Goal: Task Accomplishment & Management: Manage account settings

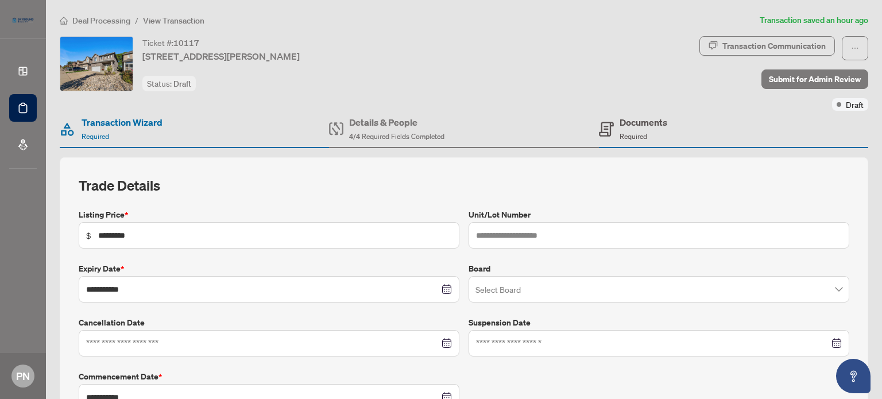
click at [641, 129] on div "Documents Required" at bounding box center [644, 128] width 48 height 27
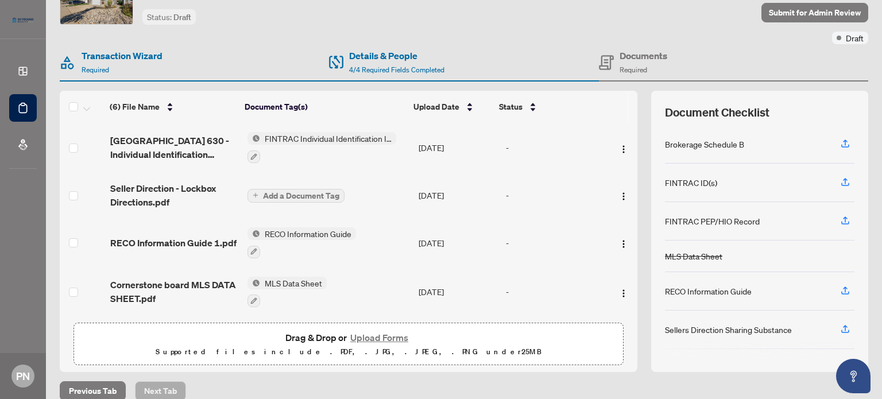
scroll to position [75, 0]
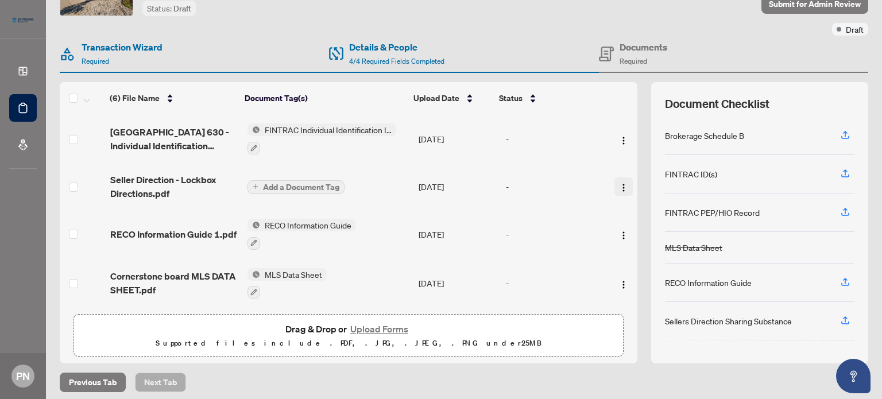
click at [619, 183] on img "button" at bounding box center [623, 187] width 9 height 9
click at [587, 96] on div "Status" at bounding box center [546, 98] width 95 height 13
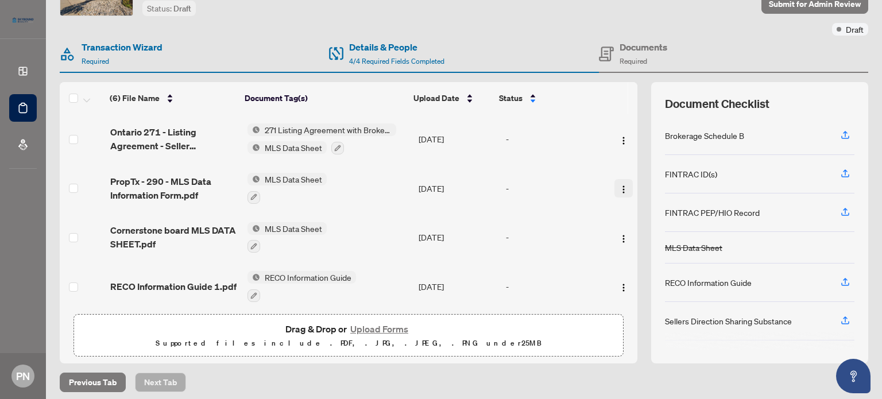
click at [619, 186] on img "button" at bounding box center [623, 189] width 9 height 9
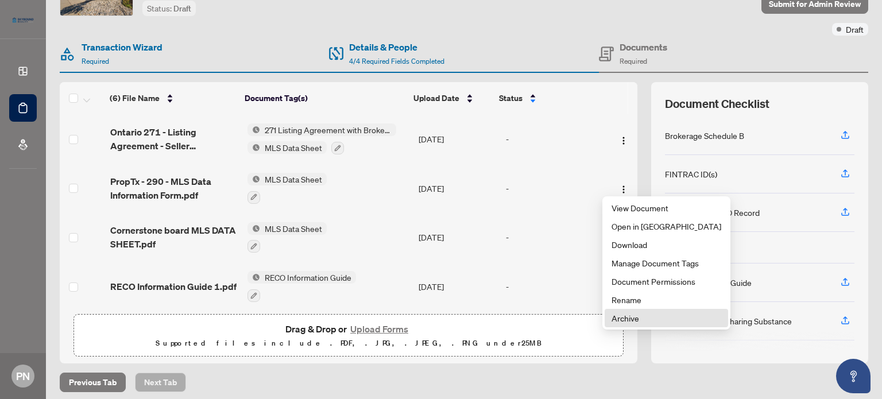
click at [619, 314] on span "Archive" at bounding box center [667, 318] width 110 height 13
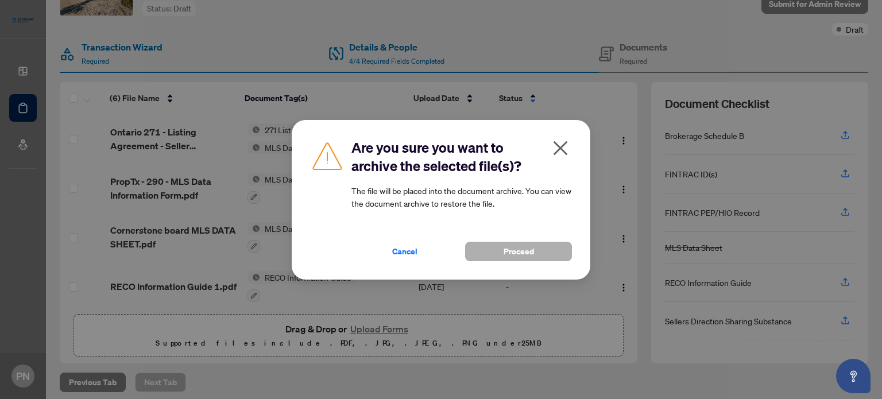
click at [530, 248] on span "Proceed" at bounding box center [519, 251] width 30 height 18
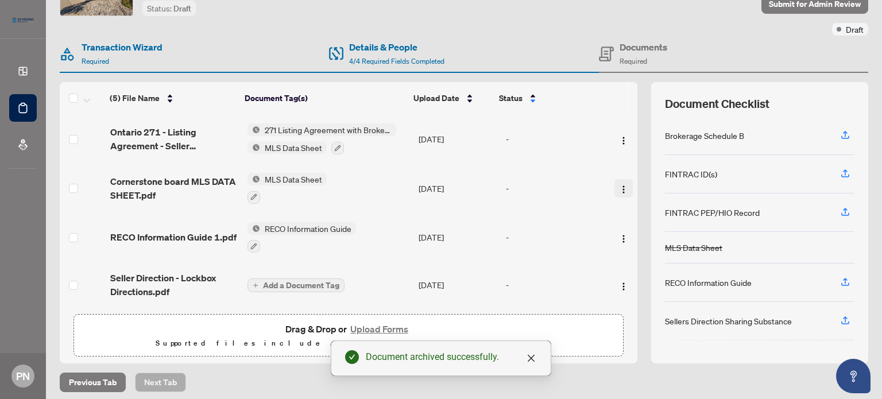
click at [615, 184] on button "button" at bounding box center [624, 188] width 18 height 18
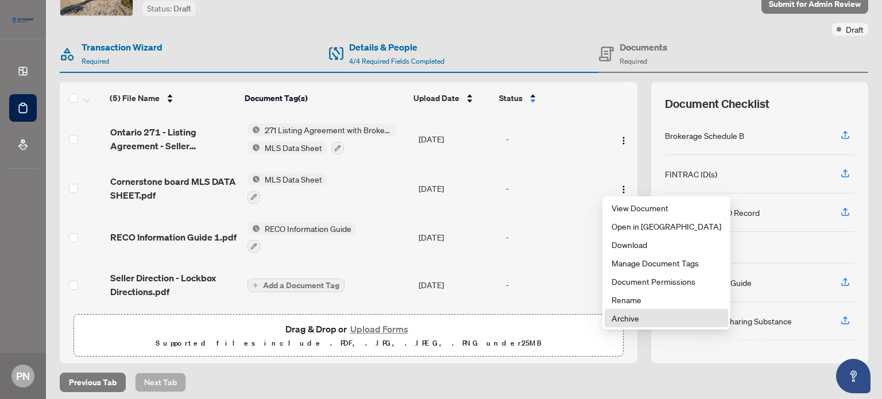
click at [622, 318] on span "Archive" at bounding box center [667, 318] width 110 height 13
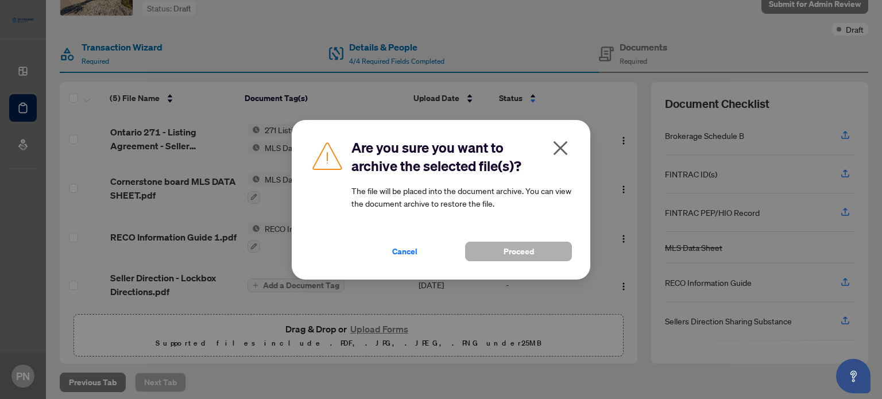
click at [524, 252] on span "Proceed" at bounding box center [519, 251] width 30 height 18
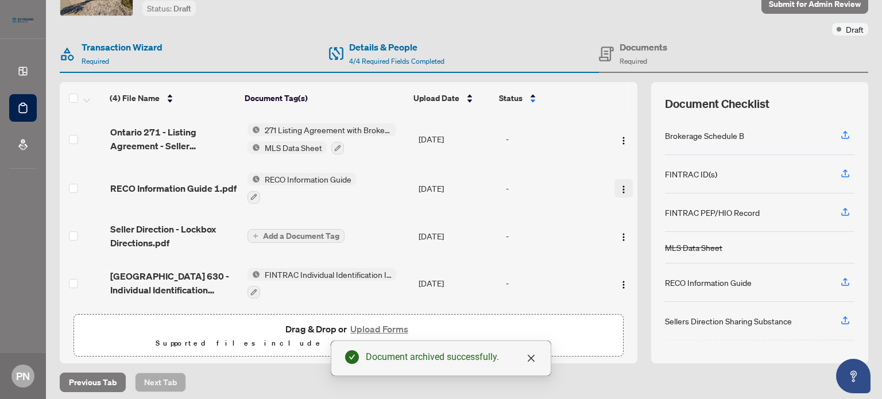
click at [619, 186] on img "button" at bounding box center [623, 189] width 9 height 9
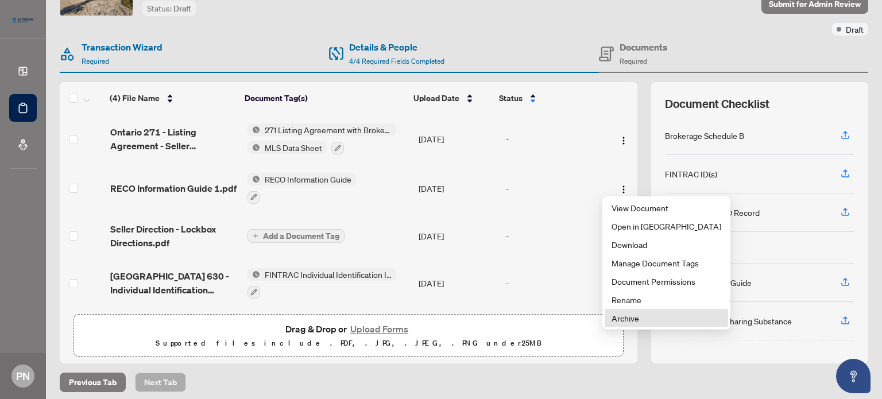
click at [628, 317] on span "Archive" at bounding box center [667, 318] width 110 height 13
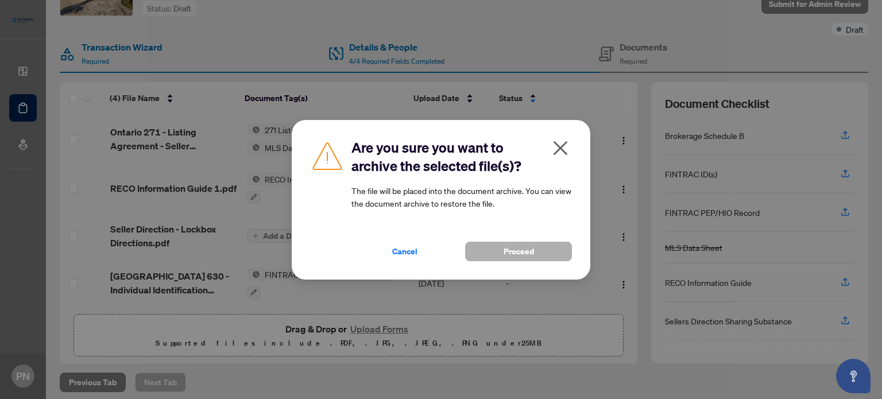
click at [527, 244] on span "Proceed" at bounding box center [519, 251] width 30 height 18
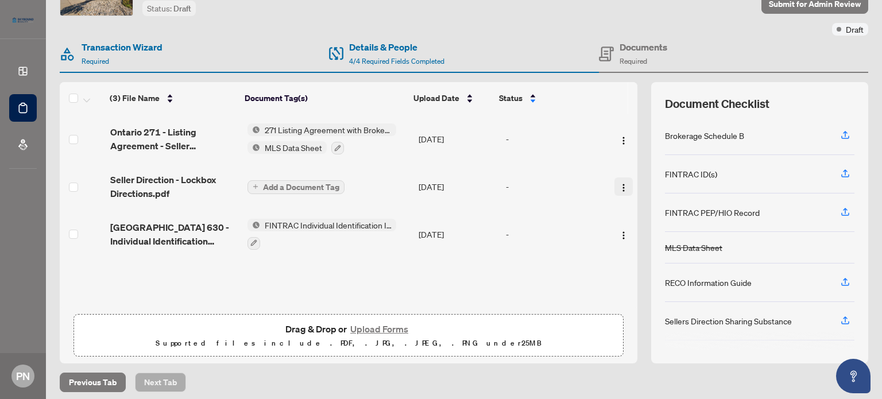
click at [619, 186] on img "button" at bounding box center [623, 187] width 9 height 9
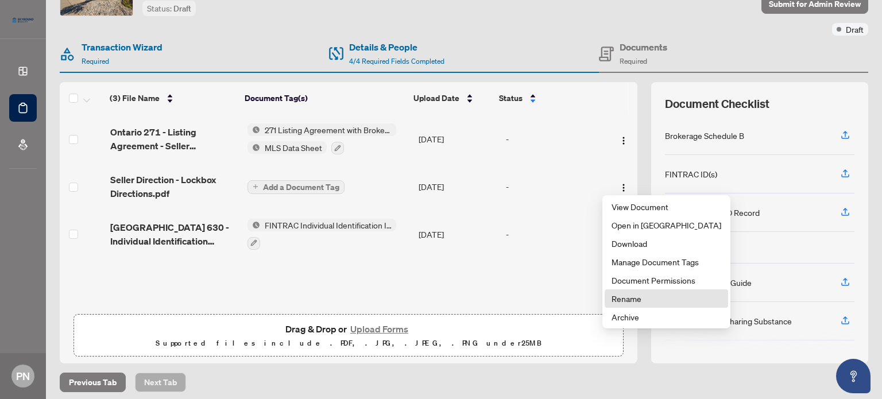
click at [627, 298] on span "Rename" at bounding box center [667, 298] width 110 height 13
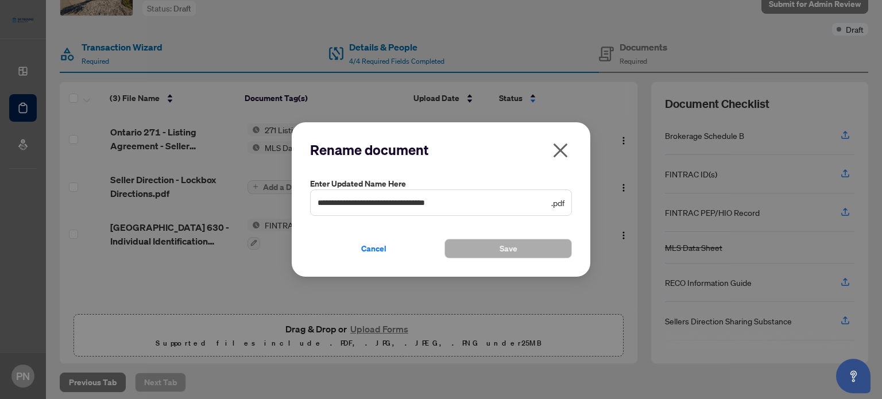
click at [565, 152] on icon "close" at bounding box center [560, 150] width 18 height 18
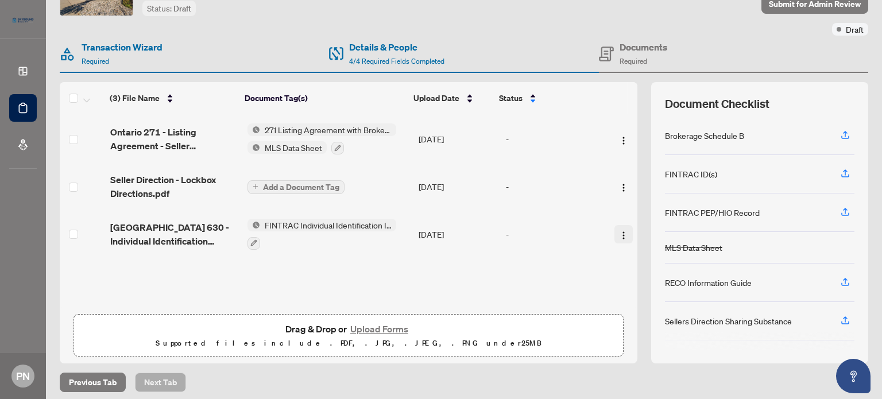
click at [619, 228] on span "button" at bounding box center [623, 234] width 9 height 13
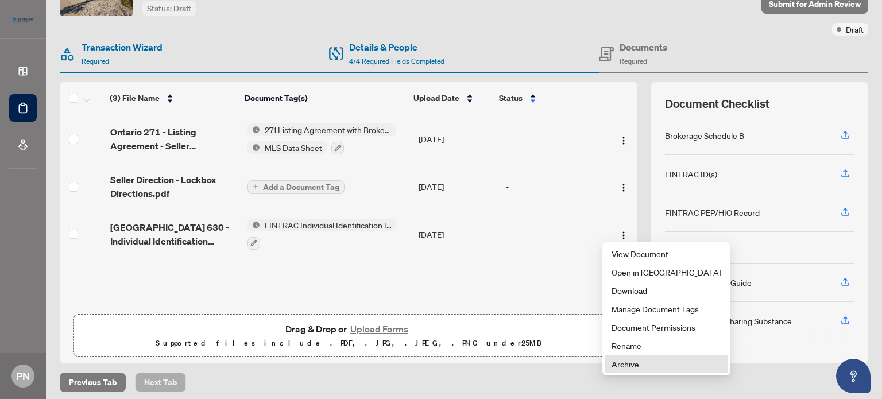
click at [634, 368] on span "Archive" at bounding box center [667, 364] width 110 height 13
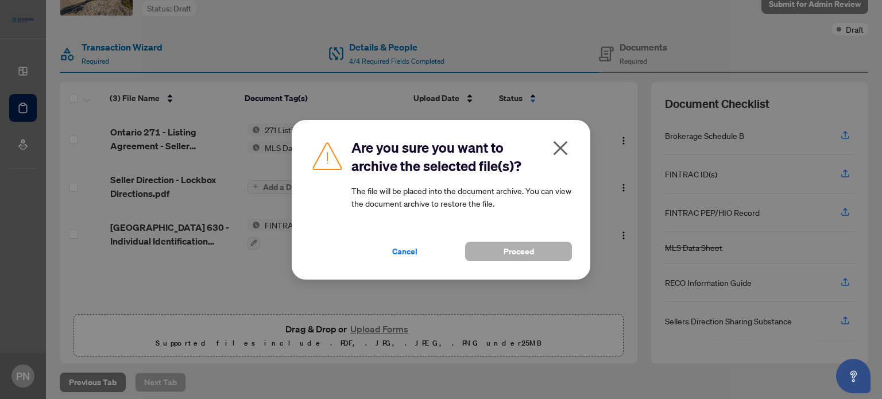
click at [519, 257] on span "Proceed" at bounding box center [519, 251] width 30 height 18
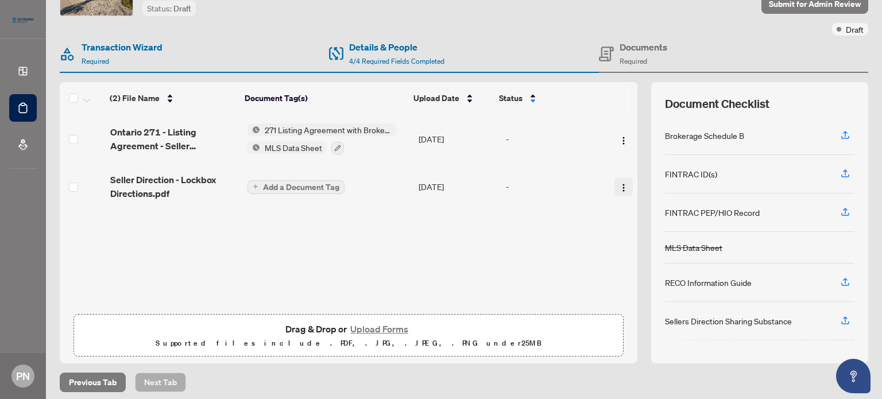
click at [619, 184] on img "button" at bounding box center [623, 187] width 9 height 9
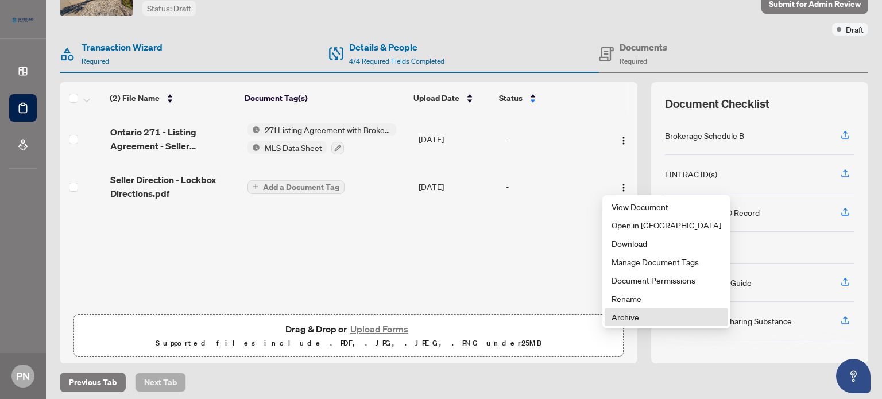
click at [622, 312] on span "Archive" at bounding box center [667, 317] width 110 height 13
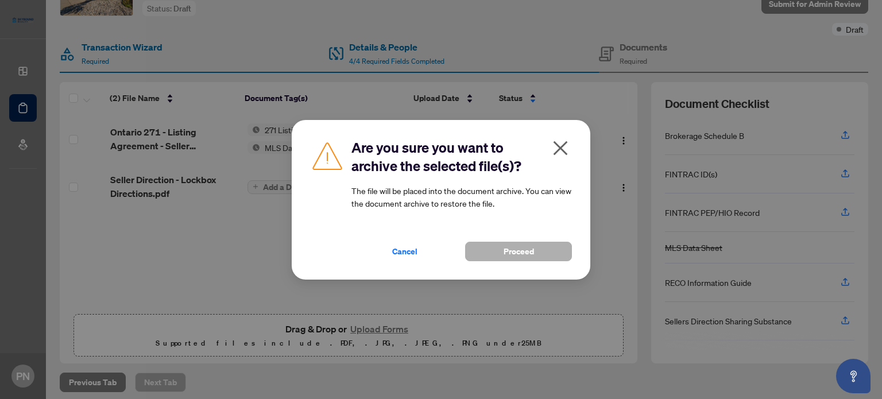
click at [546, 253] on button "Proceed" at bounding box center [518, 252] width 107 height 20
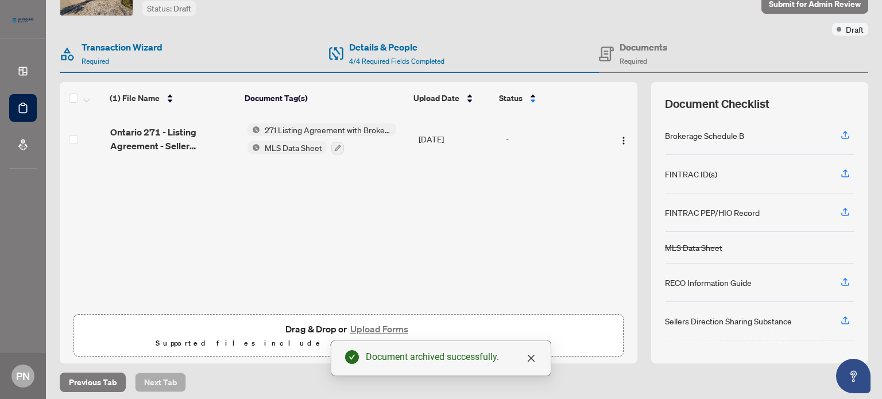
click at [384, 323] on button "Upload Forms" at bounding box center [379, 329] width 65 height 15
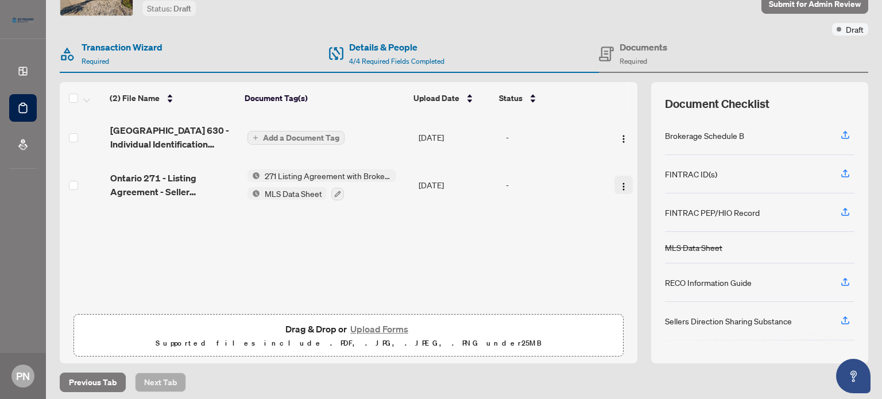
click at [619, 182] on img "button" at bounding box center [623, 186] width 9 height 9
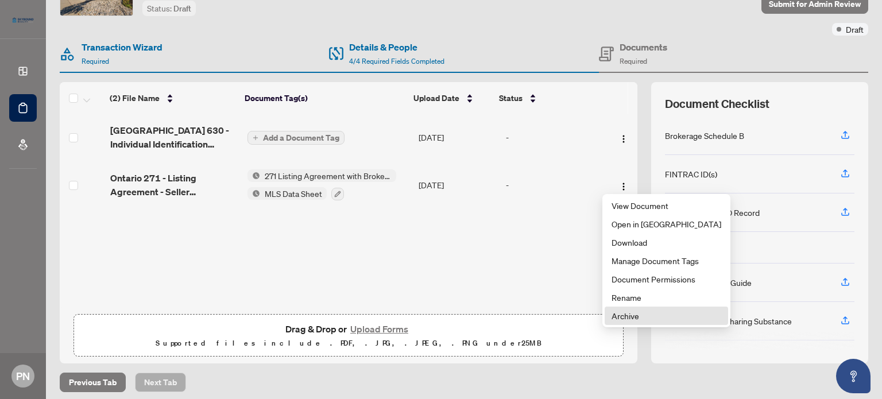
click at [617, 313] on span "Archive" at bounding box center [667, 316] width 110 height 13
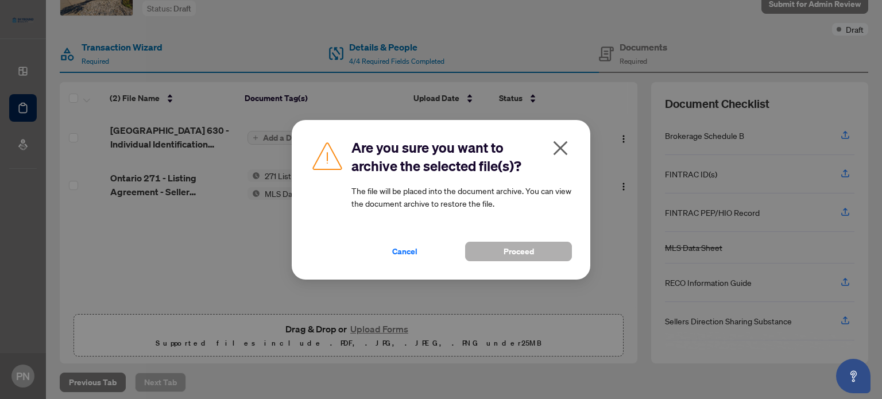
click at [519, 256] on span "Proceed" at bounding box center [519, 251] width 30 height 18
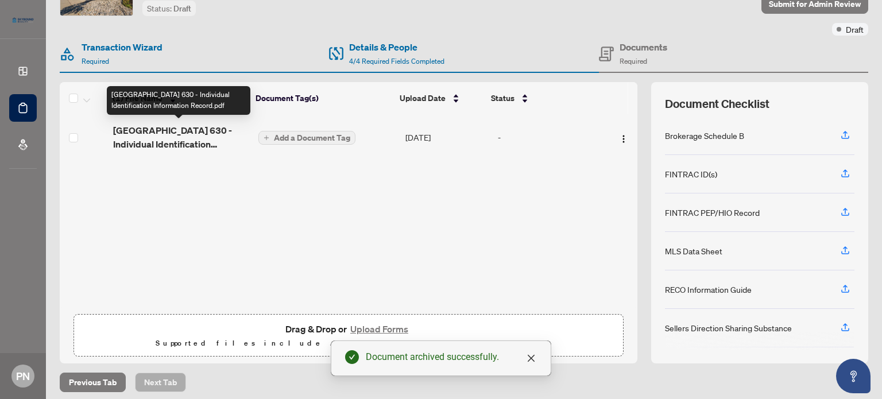
click at [195, 137] on span "[GEOGRAPHIC_DATA] 630 - Individual Identification Information Record.pdf" at bounding box center [181, 138] width 136 height 28
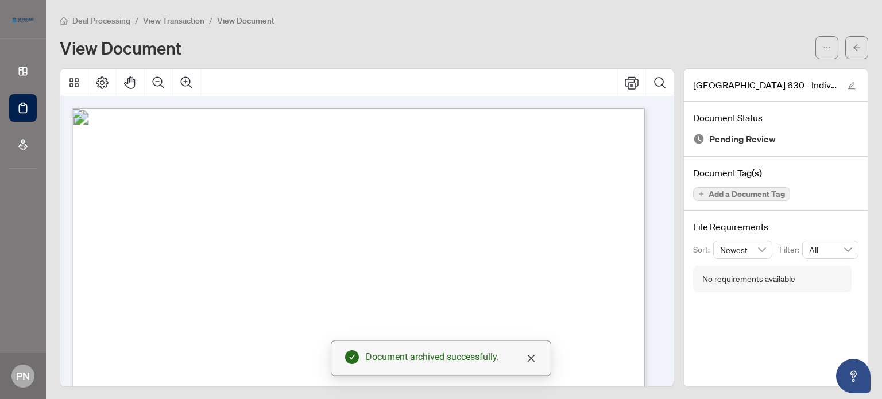
drag, startPoint x: 656, startPoint y: 119, endPoint x: 656, endPoint y: 128, distance: 8.6
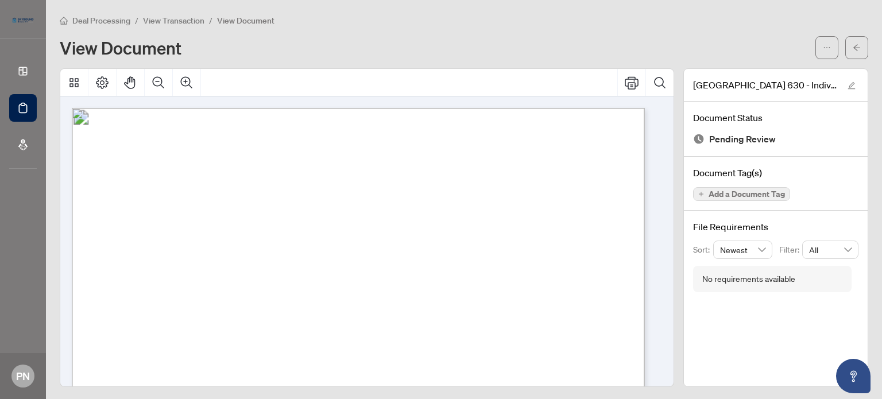
click at [323, 36] on div "View Document" at bounding box center [464, 47] width 809 height 23
click at [853, 47] on icon "arrow-left" at bounding box center [857, 48] width 8 height 8
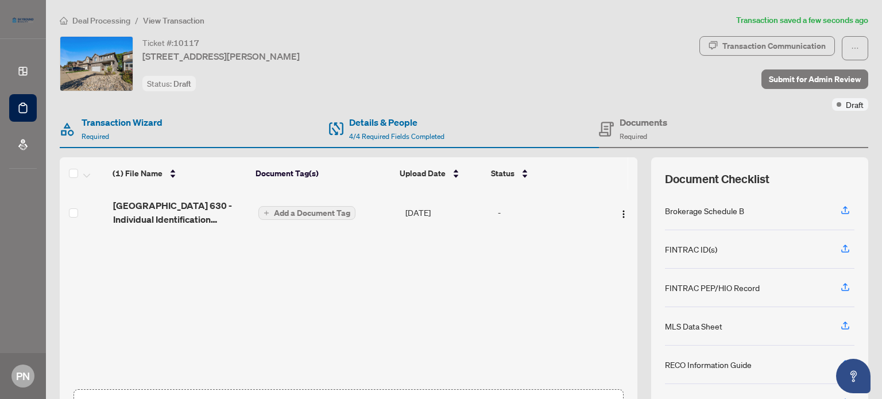
click at [323, 214] on span "Add a Document Tag" at bounding box center [312, 213] width 76 height 8
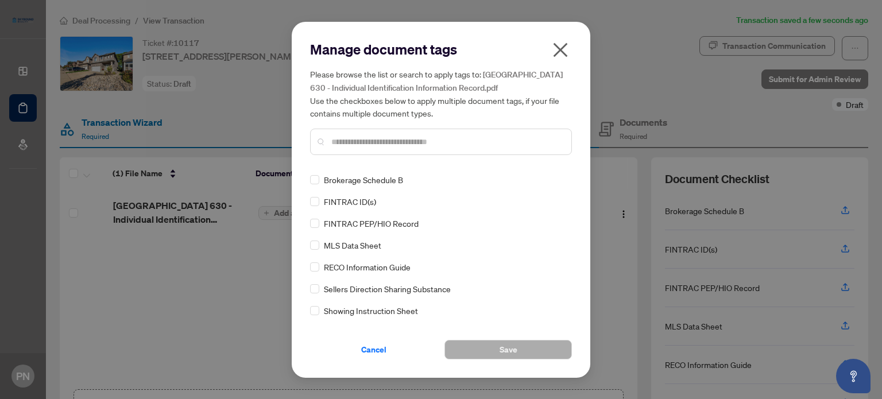
click at [346, 205] on span "FINTRAC ID(s)" at bounding box center [350, 201] width 52 height 13
click at [308, 202] on div "Manage document tags Please browse the list or search to apply tags to: Ontario…" at bounding box center [441, 200] width 299 height 356
click at [502, 348] on span "Save" at bounding box center [509, 350] width 18 height 18
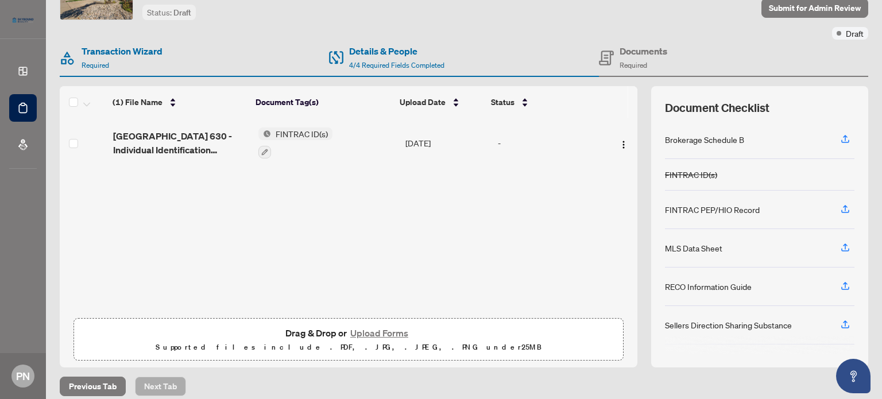
scroll to position [80, 0]
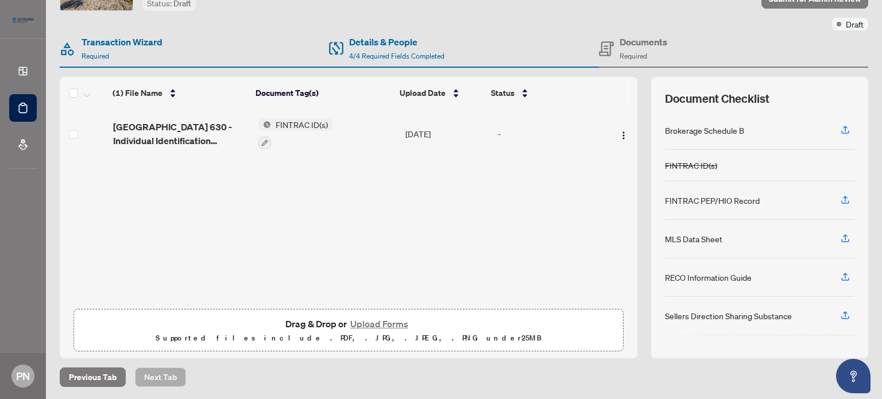
click at [381, 323] on button "Upload Forms" at bounding box center [379, 324] width 65 height 15
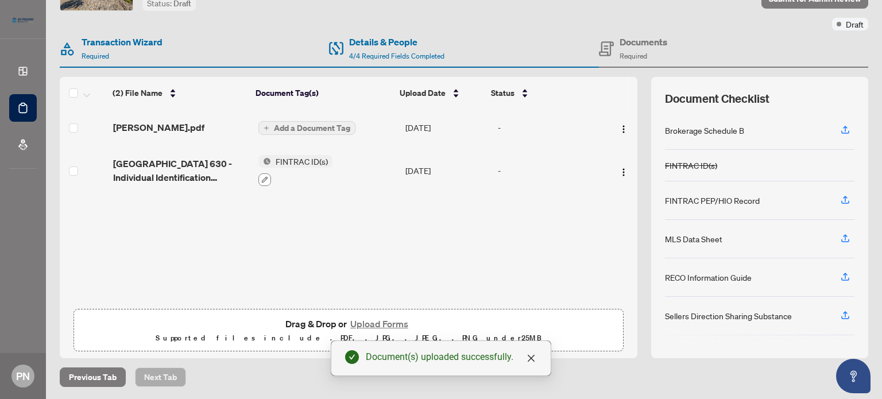
click at [261, 176] on icon "button" at bounding box center [264, 179] width 7 height 7
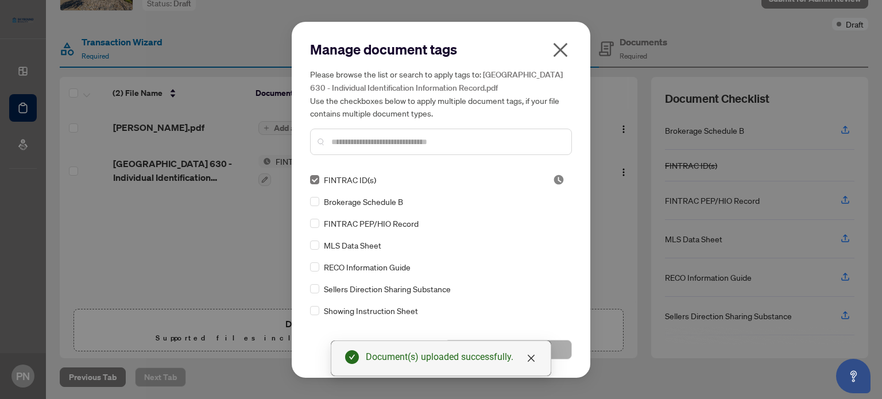
click at [356, 173] on span "FINTRAC ID(s)" at bounding box center [350, 179] width 52 height 13
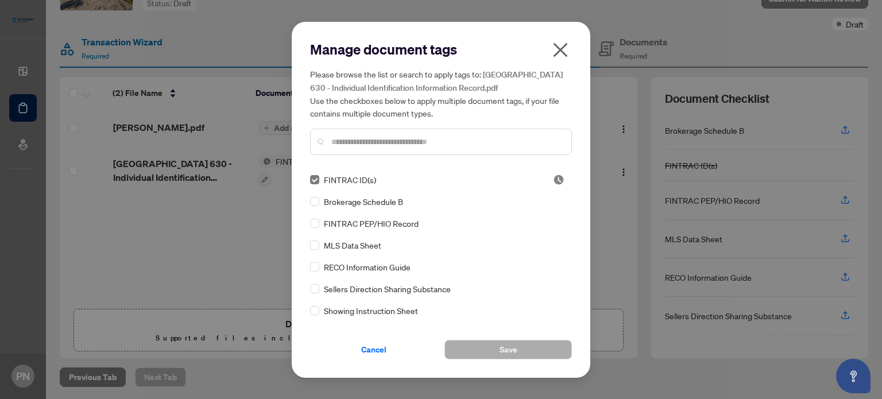
click at [559, 45] on icon "close" at bounding box center [560, 50] width 18 height 18
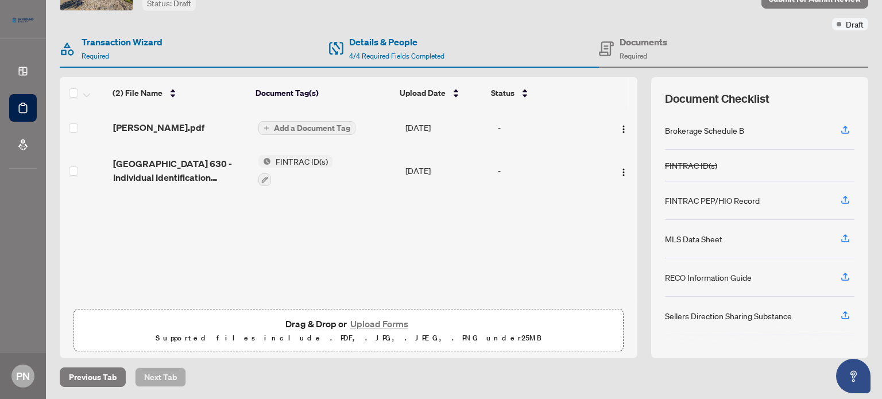
click at [274, 128] on span "Add a Document Tag" at bounding box center [312, 128] width 76 height 8
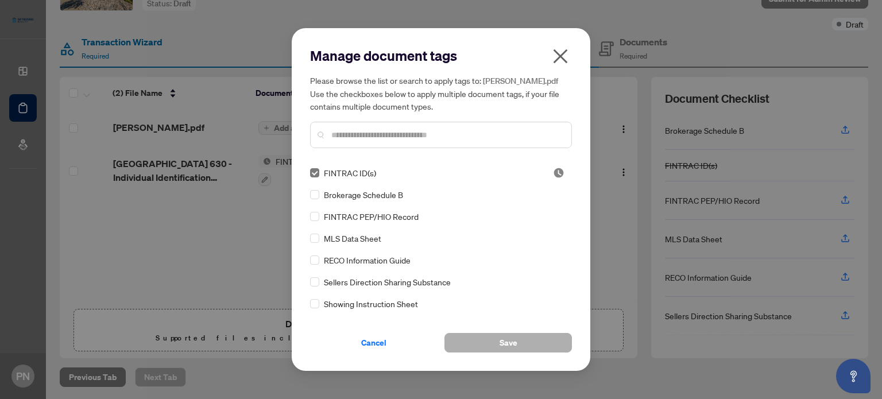
click at [474, 344] on button "Save" at bounding box center [509, 343] width 128 height 20
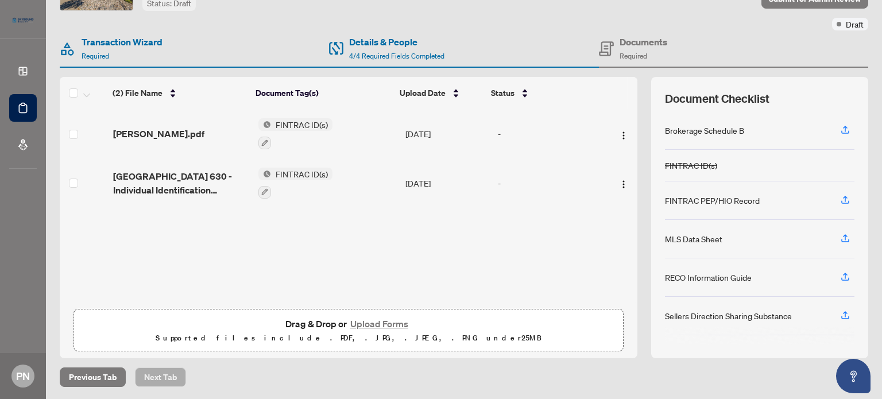
click at [289, 122] on span "FINTRAC ID(s)" at bounding box center [301, 124] width 61 height 13
click at [300, 179] on span "FINTRAC ID(s)" at bounding box center [271, 179] width 61 height 13
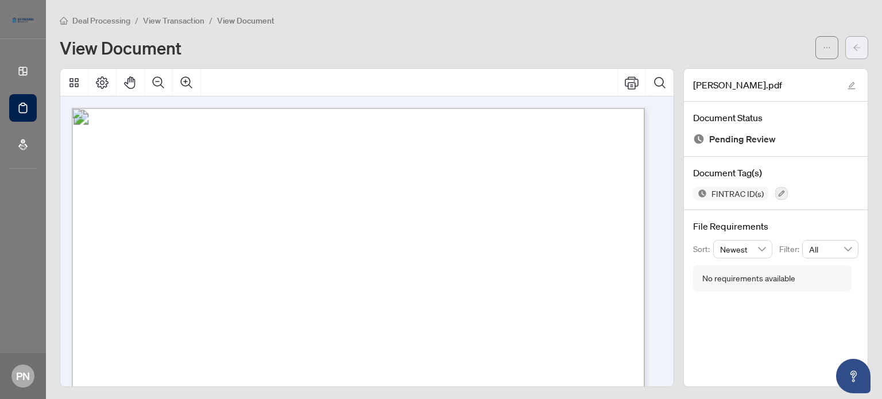
click at [853, 48] on icon "arrow-left" at bounding box center [857, 48] width 8 height 8
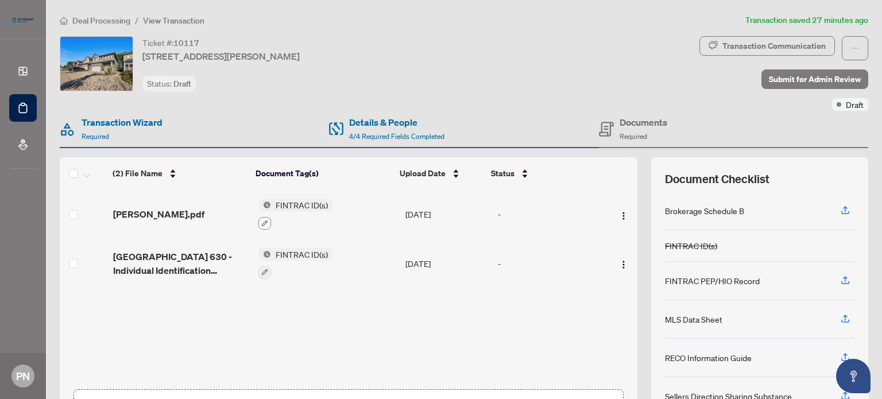
click at [263, 220] on icon "button" at bounding box center [265, 223] width 6 height 6
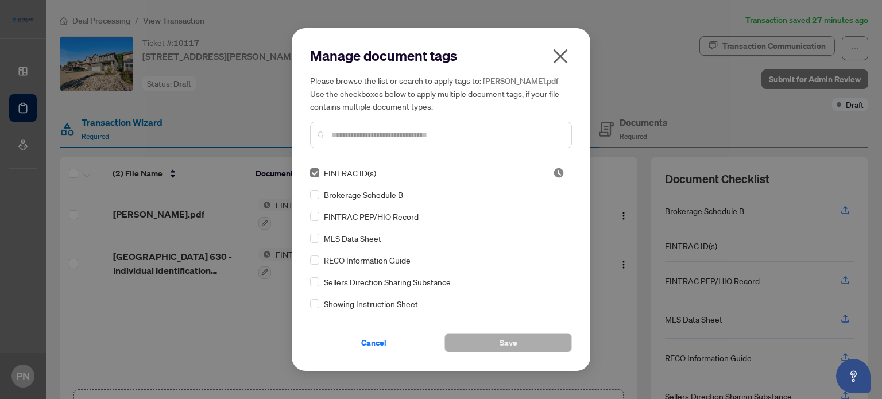
click at [568, 169] on div "FINTRAC ID(s) Brokerage Schedule B FINTRAC PEP/HIO Record MLS Data Sheet RECO I…" at bounding box center [441, 239] width 262 height 144
click at [370, 216] on span "FINTRAC PEP/HIO Record" at bounding box center [371, 216] width 95 height 13
click at [478, 342] on button "Save" at bounding box center [509, 343] width 128 height 20
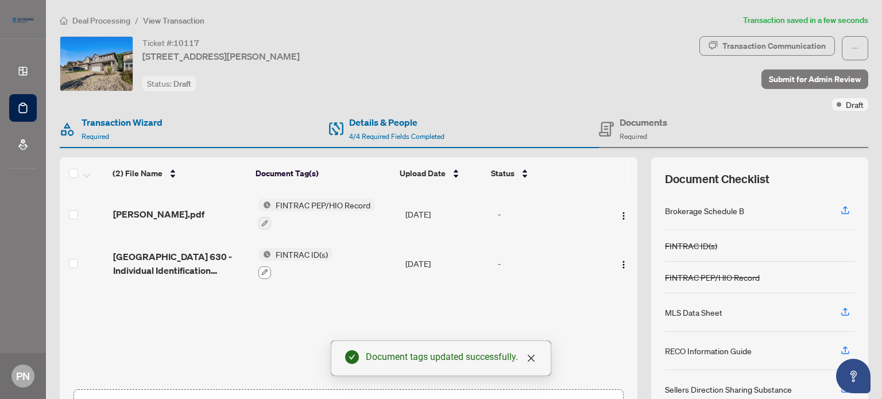
click at [263, 267] on button "button" at bounding box center [265, 273] width 13 height 13
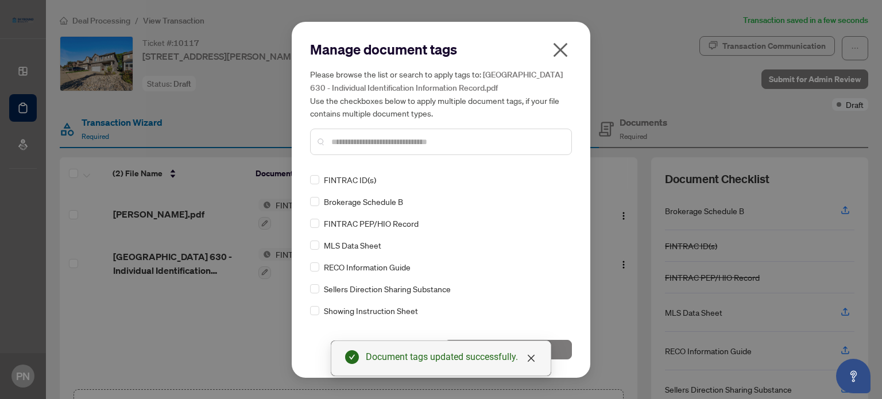
click at [336, 140] on input "text" at bounding box center [446, 142] width 231 height 13
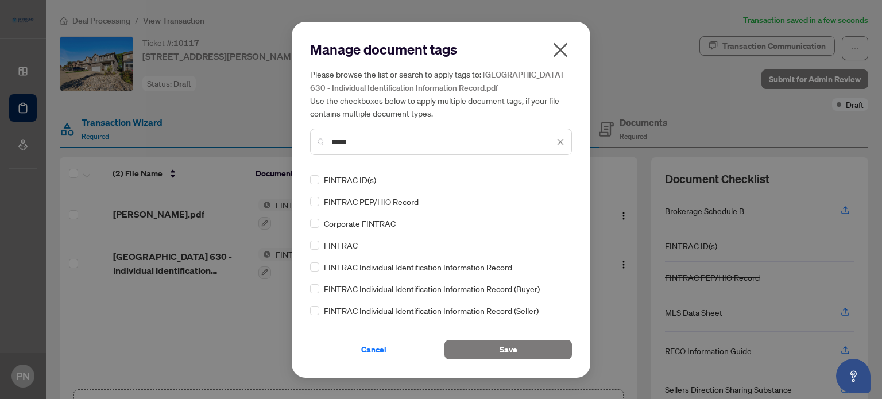
type input "*****"
click at [342, 265] on span "FINTRAC Individual Identification Information Record" at bounding box center [418, 267] width 188 height 13
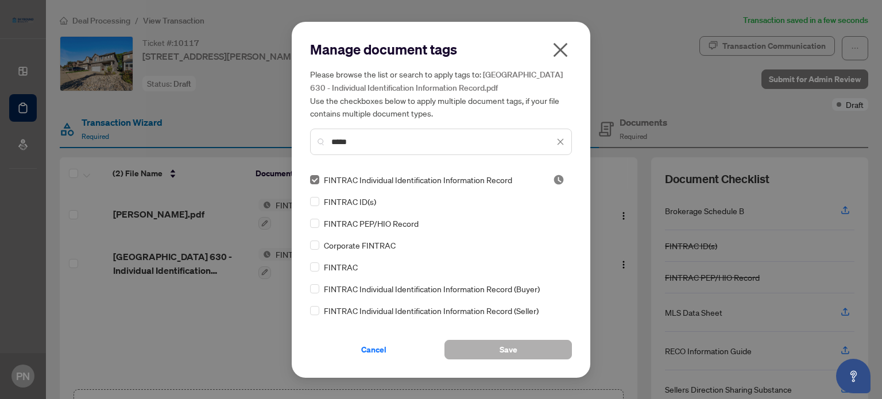
click at [485, 352] on button "Save" at bounding box center [509, 350] width 128 height 20
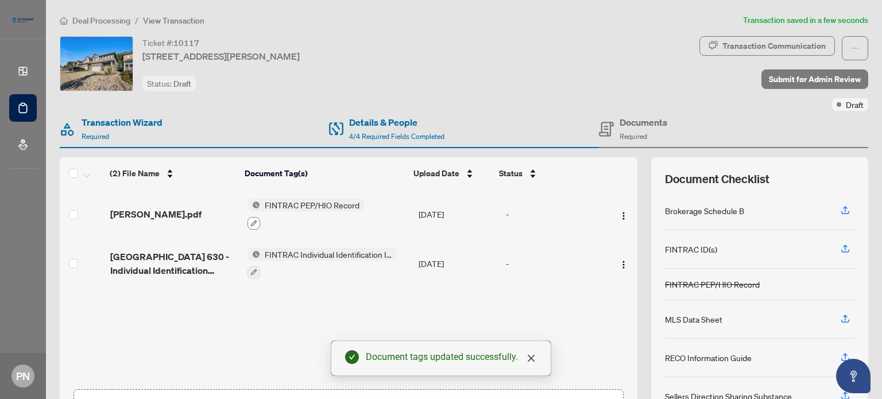
click at [250, 220] on icon "button" at bounding box center [253, 223] width 7 height 7
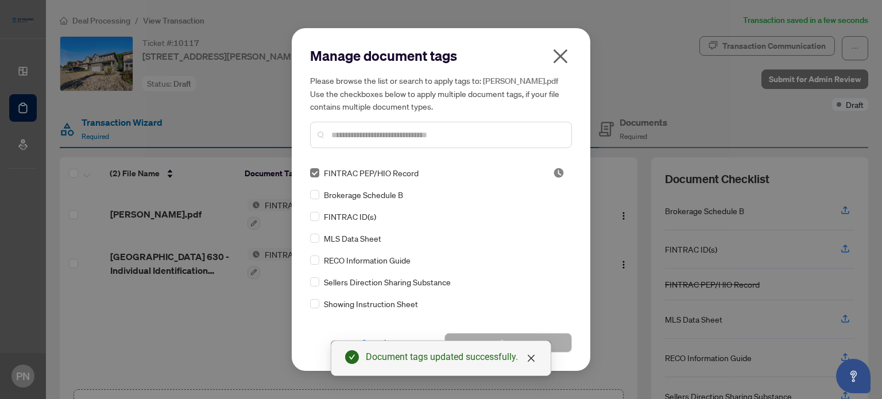
click at [353, 141] on input "text" at bounding box center [446, 135] width 231 height 13
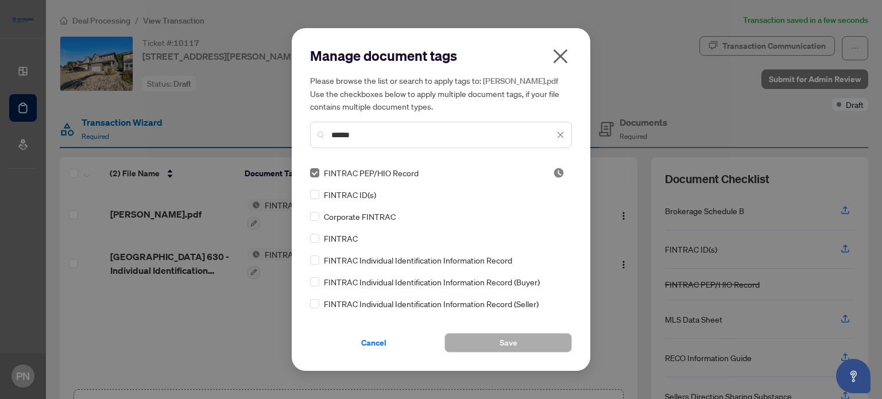
type input "******"
click at [507, 349] on span "Save" at bounding box center [509, 343] width 18 height 18
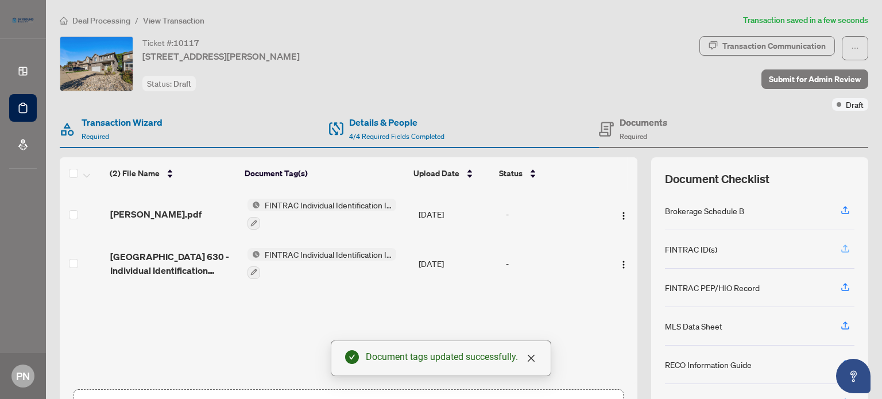
click at [840, 244] on icon "button" at bounding box center [845, 249] width 10 height 10
click at [840, 246] on icon "button" at bounding box center [845, 249] width 10 height 10
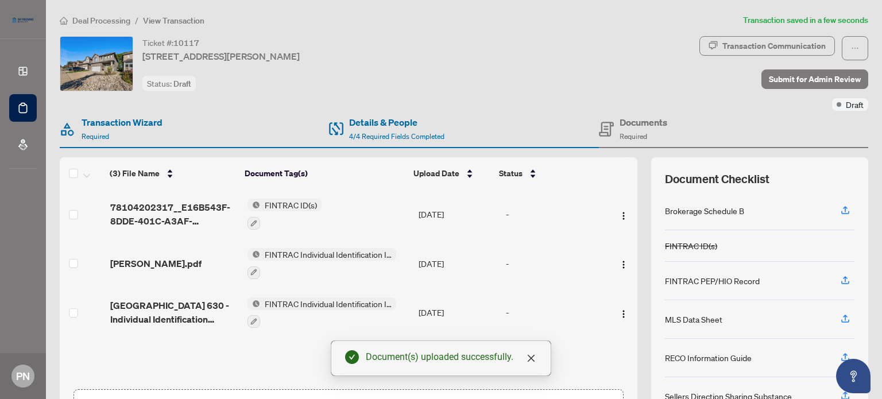
click at [276, 204] on span "FINTRAC ID(s)" at bounding box center [290, 205] width 61 height 13
click at [619, 213] on img "button" at bounding box center [623, 215] width 9 height 9
click at [377, 328] on td "FINTRAC Individual Identification Information Record" at bounding box center [328, 312] width 171 height 49
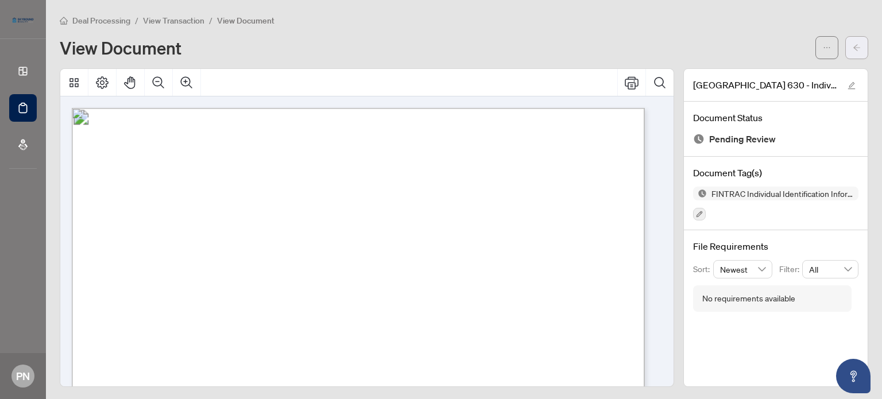
click at [853, 44] on icon "arrow-left" at bounding box center [857, 48] width 8 height 8
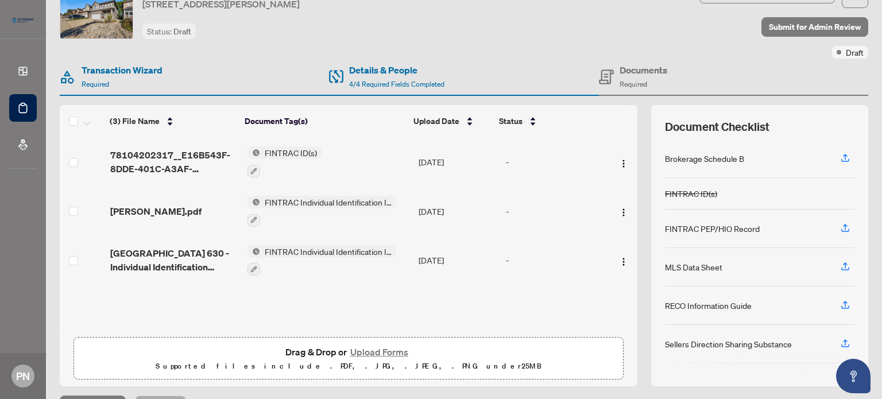
scroll to position [80, 0]
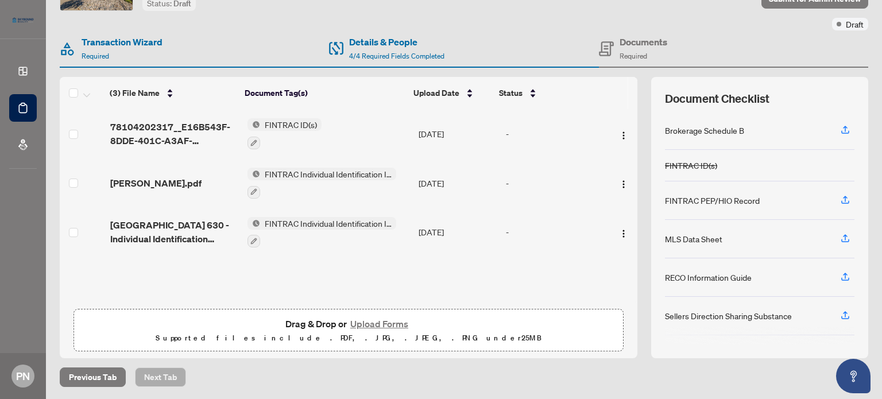
click at [387, 320] on button "Upload Forms" at bounding box center [379, 324] width 65 height 15
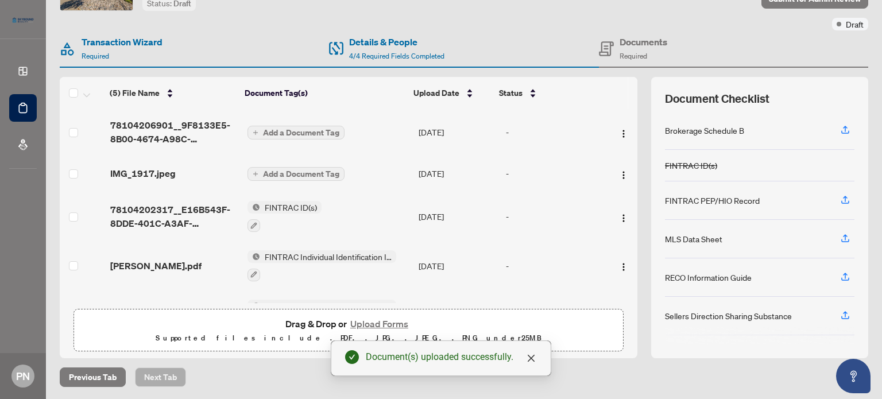
click at [264, 174] on span "Add a Document Tag" at bounding box center [301, 174] width 76 height 8
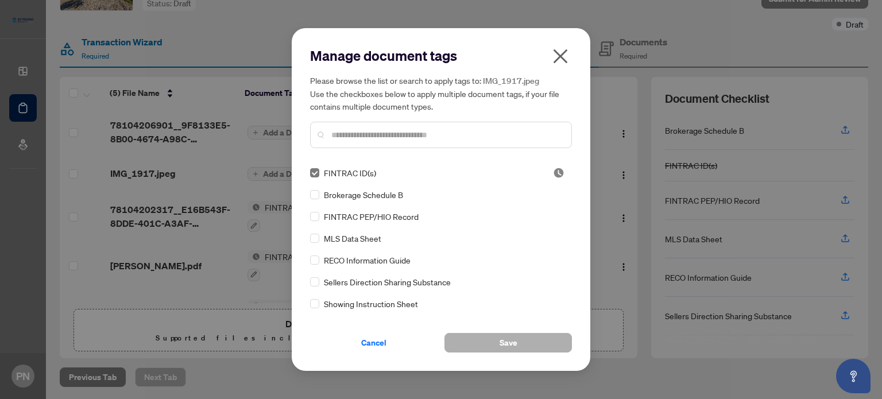
click at [480, 342] on button "Save" at bounding box center [509, 343] width 128 height 20
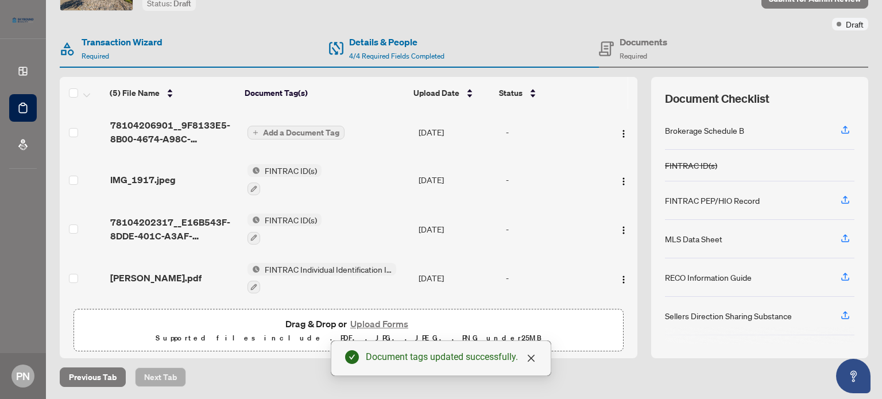
click at [267, 132] on span "Add a Document Tag" at bounding box center [301, 133] width 76 height 8
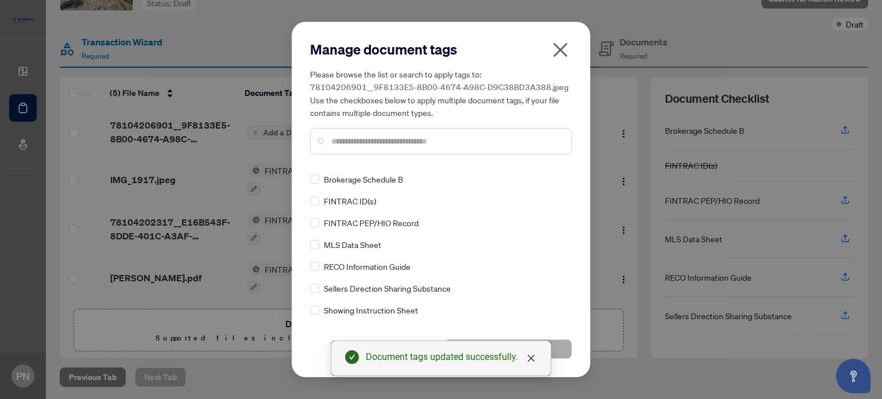
click at [322, 197] on div "FINTRAC ID(s)" at bounding box center [437, 201] width 255 height 13
click at [333, 199] on span "FINTRAC ID(s)" at bounding box center [350, 201] width 52 height 13
click at [309, 204] on div "Manage document tags Please browse the list or search to apply tags to: 7810420…" at bounding box center [441, 200] width 299 height 356
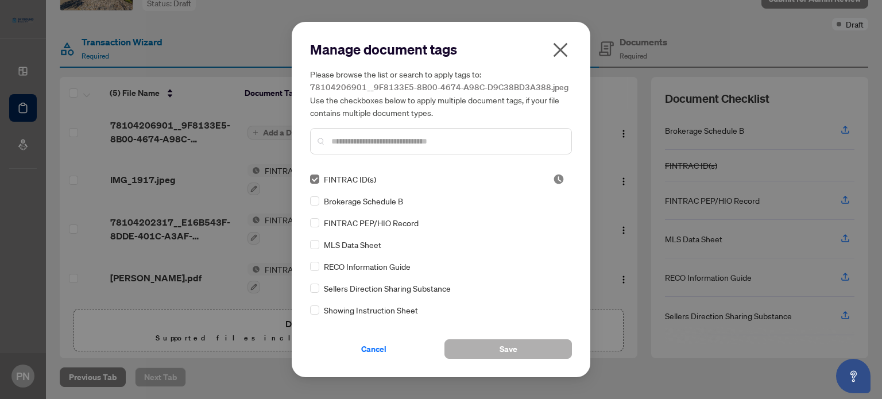
click at [491, 344] on button "Save" at bounding box center [509, 350] width 128 height 20
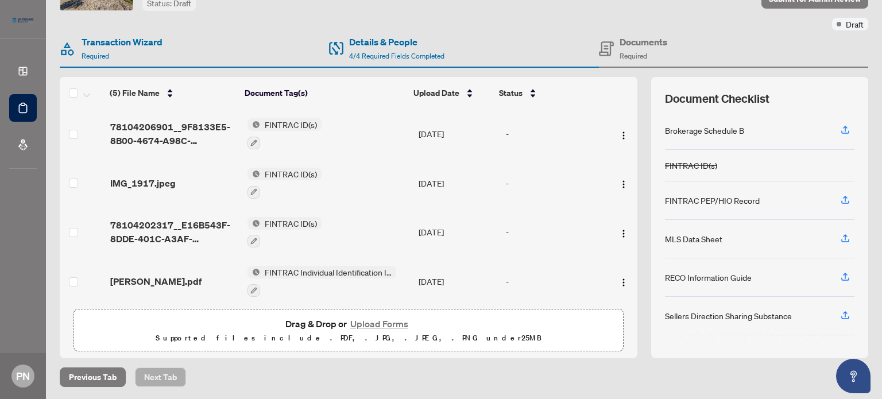
scroll to position [0, 0]
